Goal: Navigation & Orientation: Find specific page/section

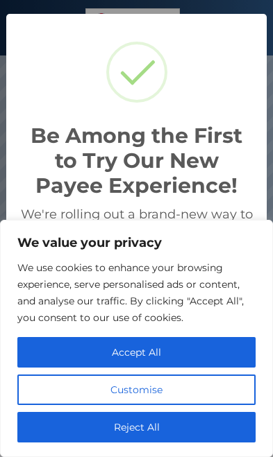
scroll to position [264, 273]
click at [203, 347] on button "Accept All" at bounding box center [136, 352] width 238 height 31
checkbox input "true"
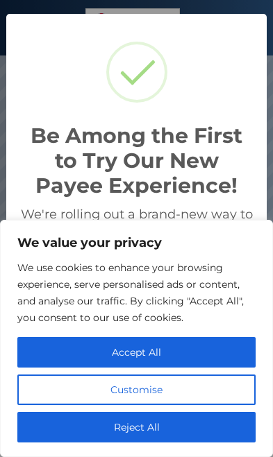
checkbox input "true"
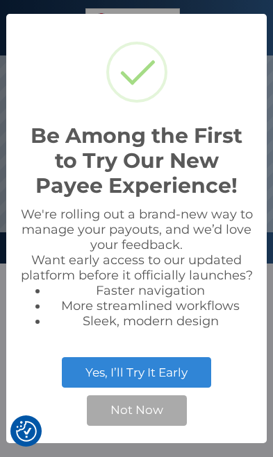
click at [158, 412] on button "Not Now" at bounding box center [137, 410] width 100 height 31
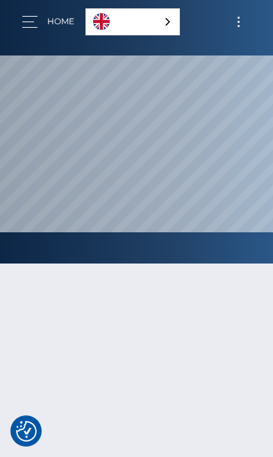
click at [29, 17] on button "button" at bounding box center [35, 21] width 26 height 19
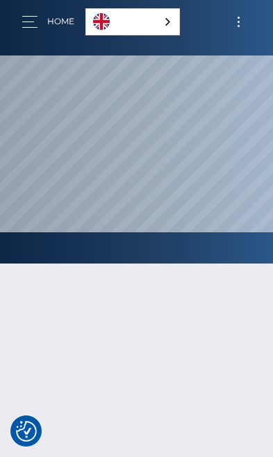
click at [153, 22] on link "English" at bounding box center [132, 22] width 93 height 26
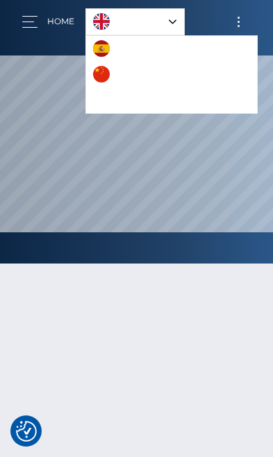
click at [144, 83] on link "中文 (简体)" at bounding box center [128, 75] width 85 height 26
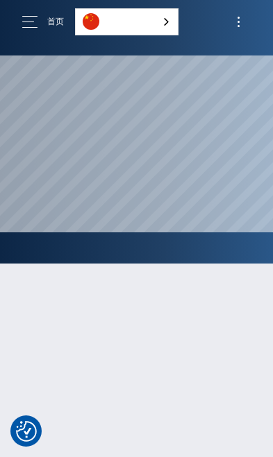
click at [156, 15] on link "中文 (简体)" at bounding box center [127, 22] width 102 height 26
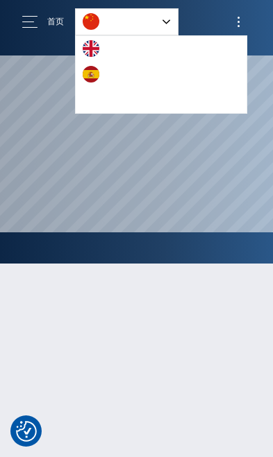
click at [142, 50] on link "English" at bounding box center [114, 49] width 76 height 26
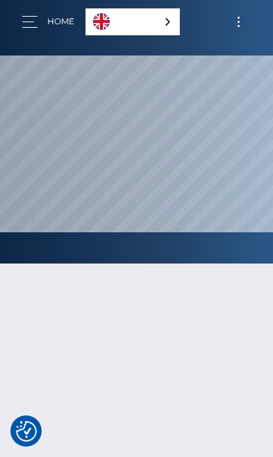
click at [26, 22] on button "button" at bounding box center [35, 21] width 26 height 19
